Goal: Information Seeking & Learning: Find specific page/section

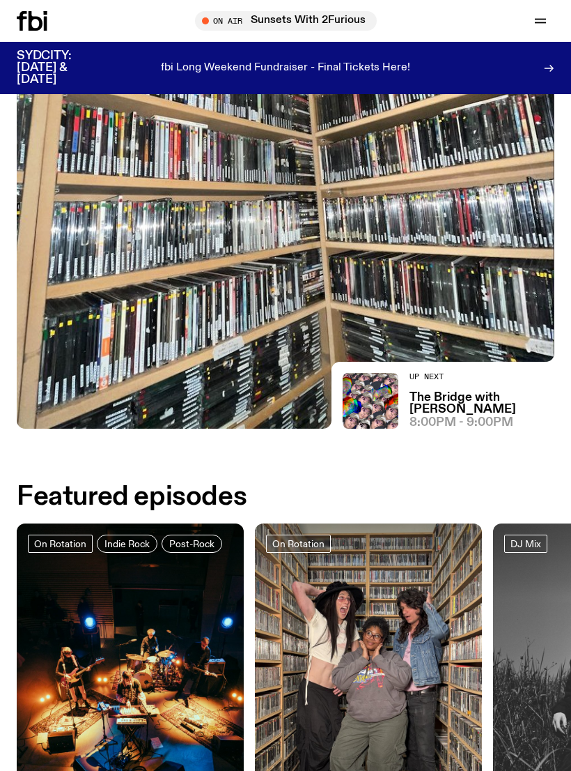
scroll to position [243, 0]
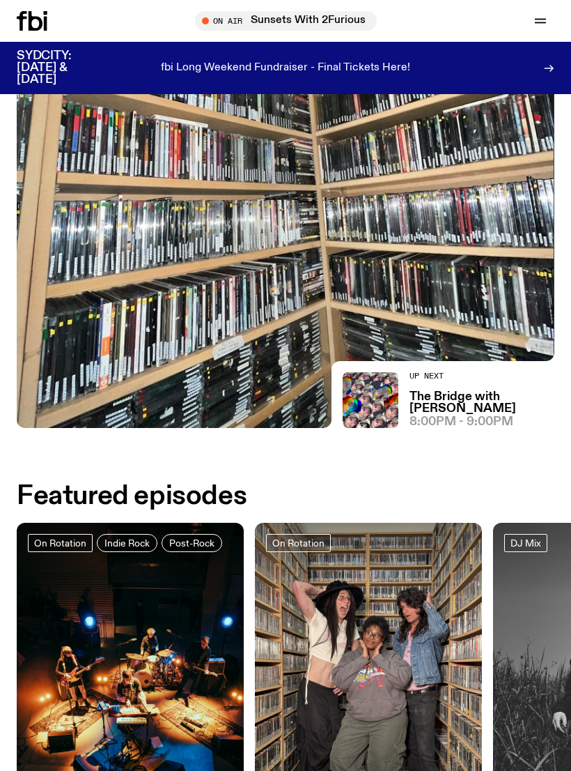
click at [483, 279] on img at bounding box center [286, 159] width 538 height 538
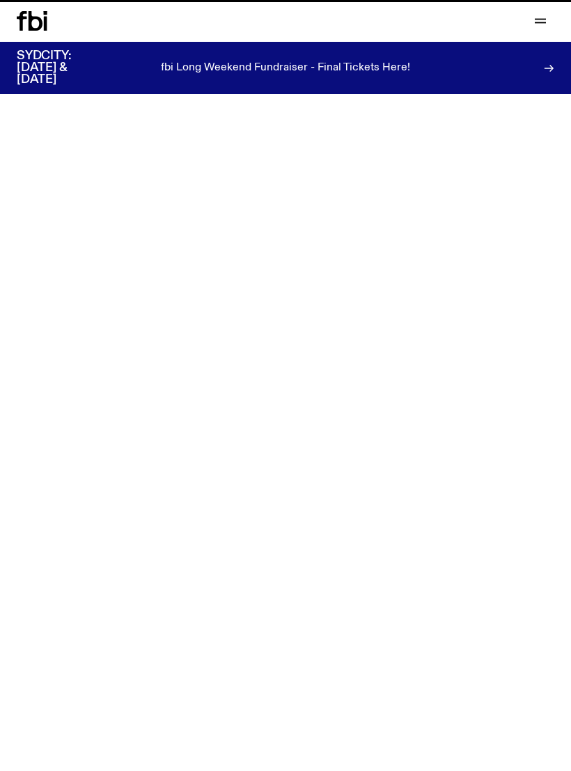
scroll to position [243, 0]
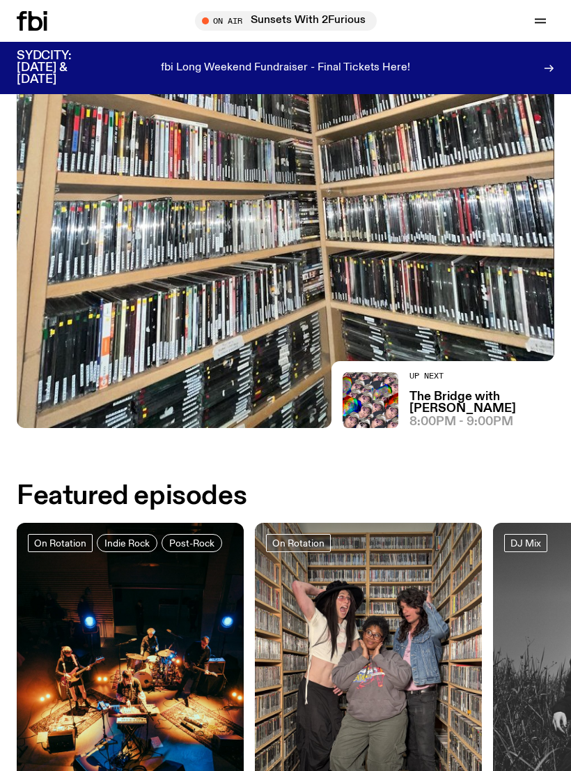
click at [544, 30] on button "button" at bounding box center [541, 21] width 28 height 20
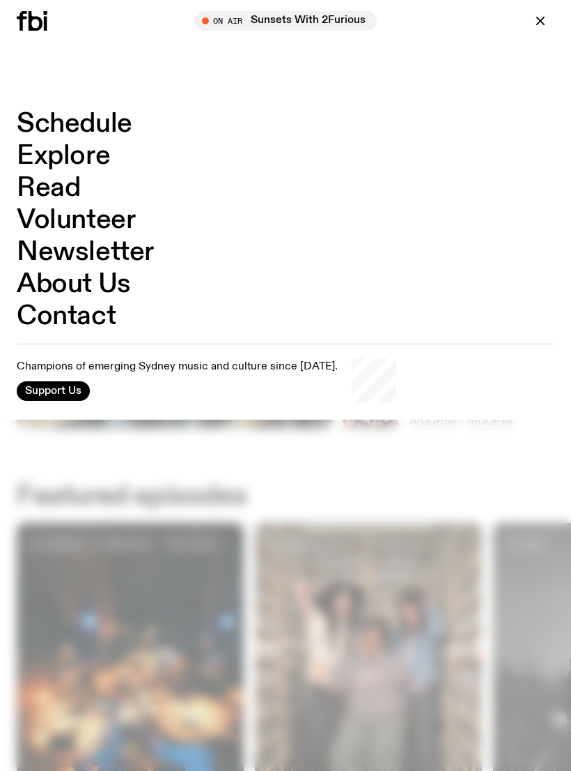
click at [428, 535] on div at bounding box center [285, 385] width 571 height 771
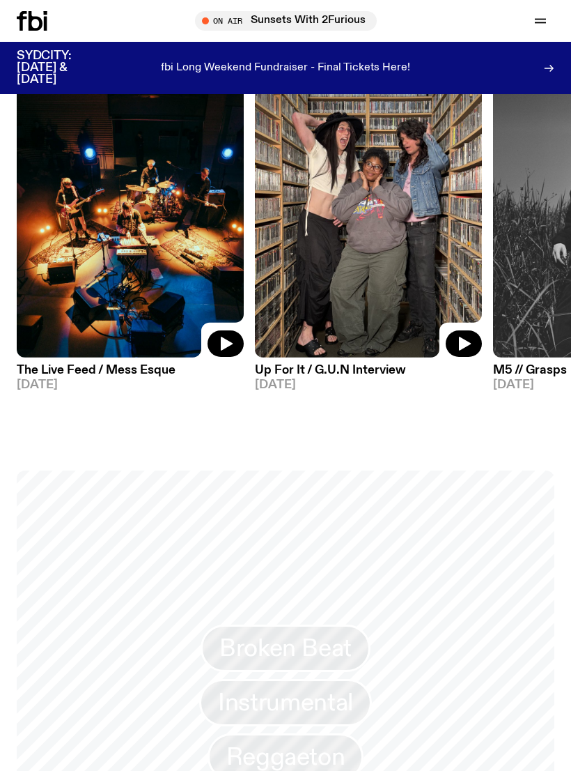
scroll to position [710, 0]
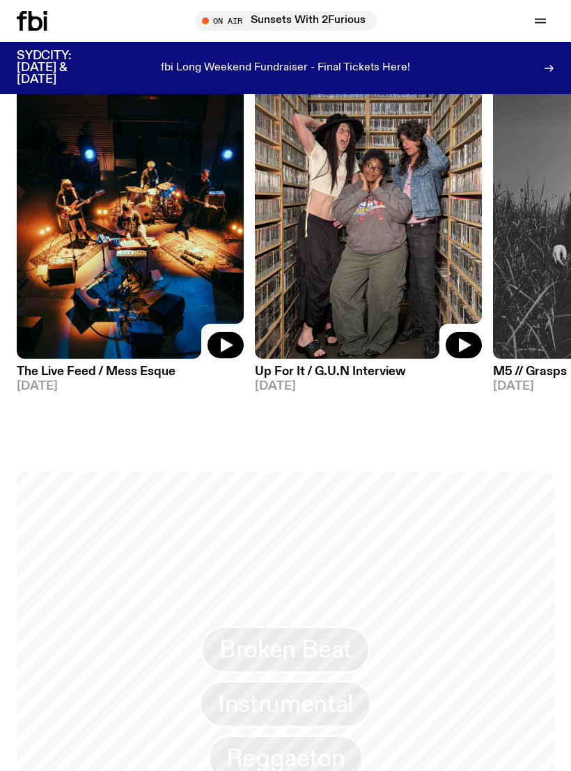
click at [530, 26] on button "button" at bounding box center [541, 21] width 28 height 20
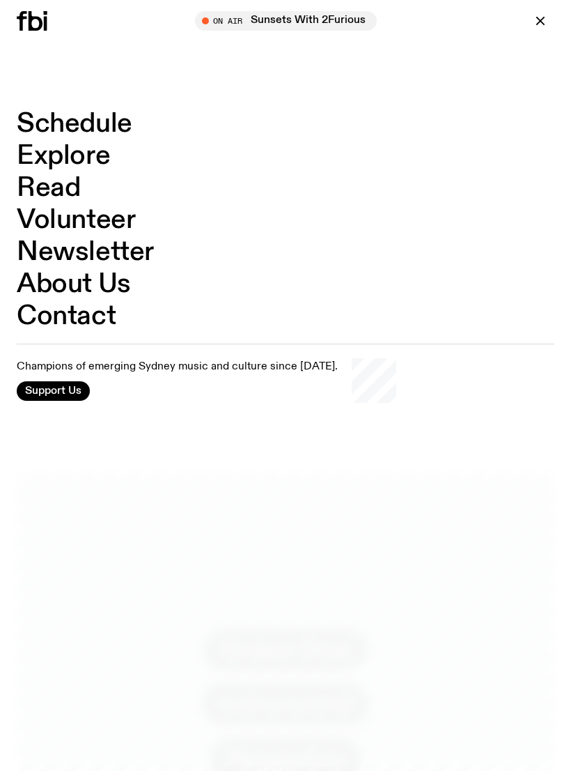
click at [472, 442] on div at bounding box center [285, 385] width 571 height 771
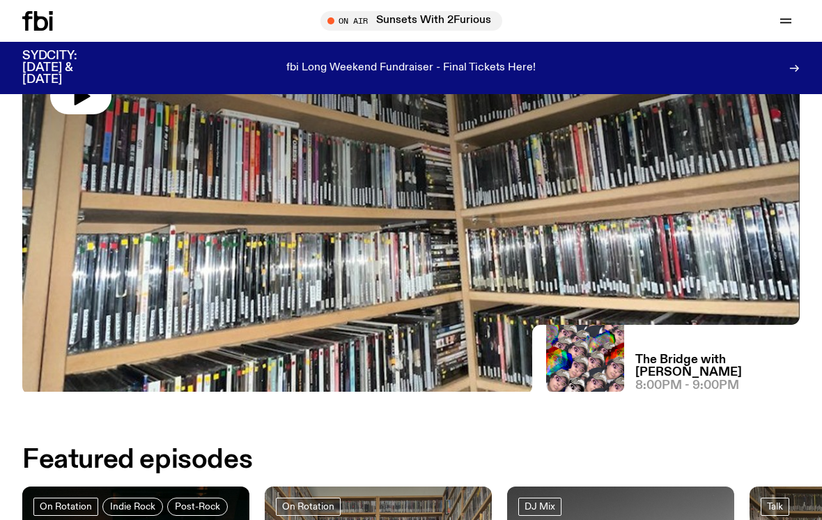
scroll to position [171, 0]
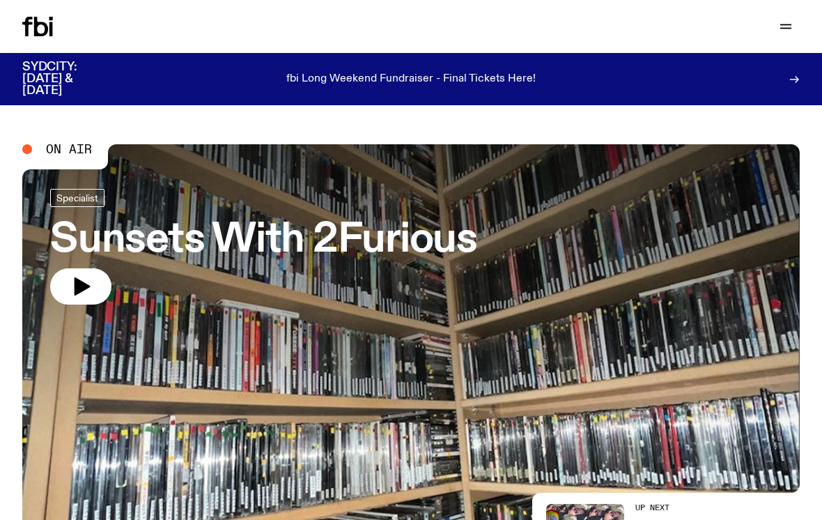
click at [452, 39] on div "Schedule Explore Read Volunteer Newsletter Support Us" at bounding box center [411, 26] width 822 height 53
click at [426, 30] on div "Support Us" at bounding box center [608, 27] width 383 height 20
click at [552, 39] on div "Schedule Explore Read Volunteer Newsletter Support Us" at bounding box center [411, 26] width 822 height 53
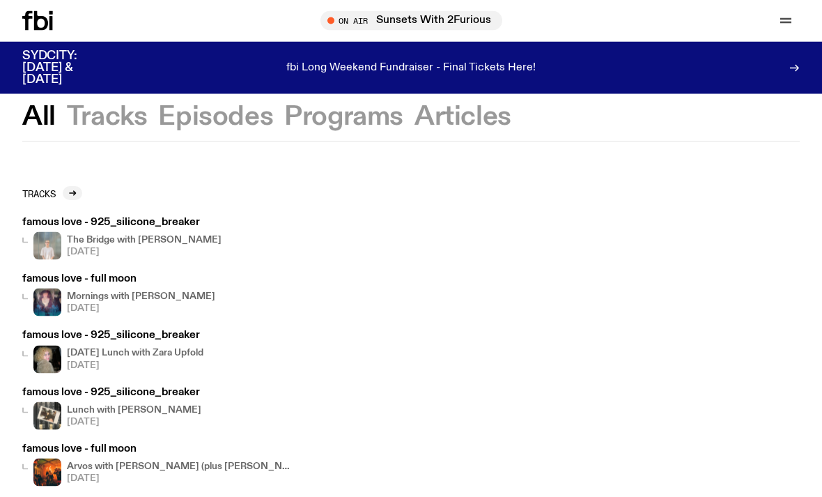
click at [72, 190] on icon at bounding box center [72, 194] width 8 height 8
